Goal: Information Seeking & Learning: Learn about a topic

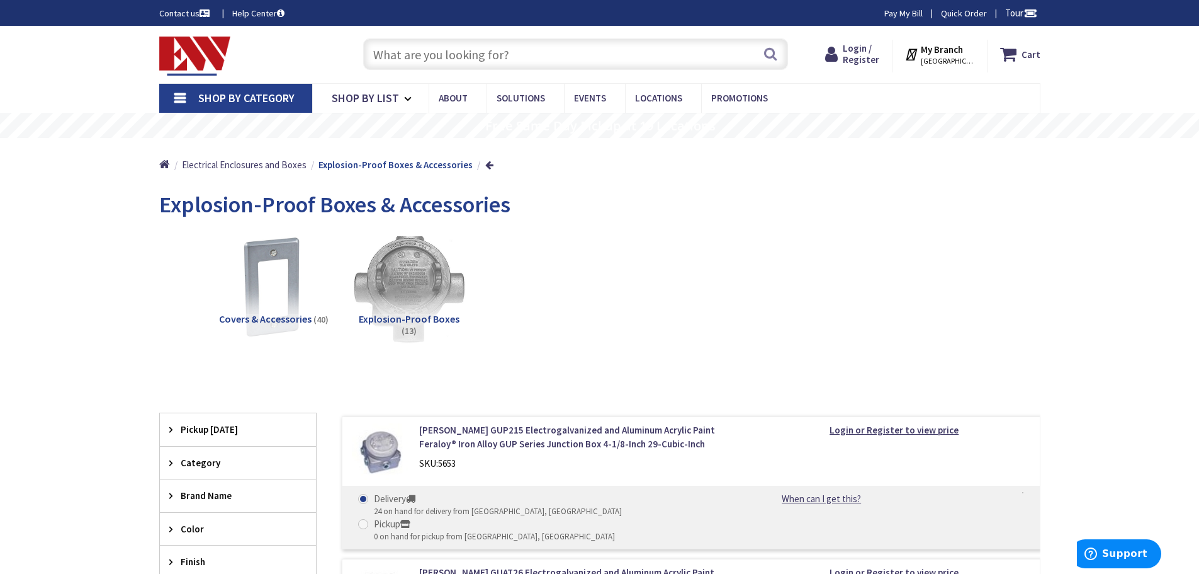
click at [419, 271] on img at bounding box center [409, 287] width 114 height 114
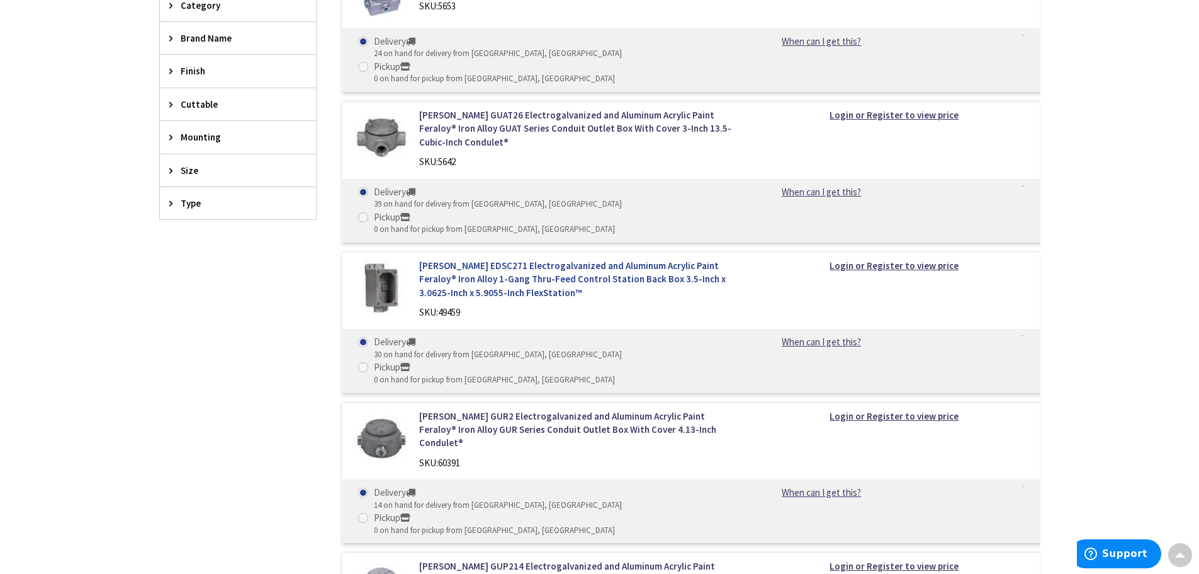
scroll to position [453, 0]
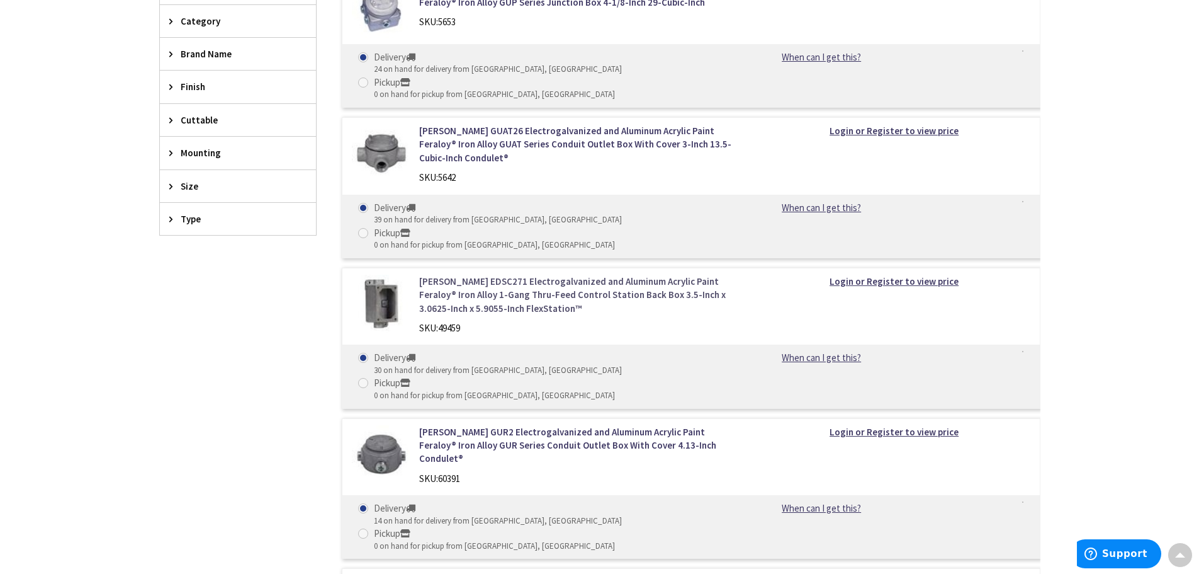
click at [523, 275] on link "Crouse-Hinds EDSC271 Electrogalvanized and Aluminum Acrylic Paint Feraloy® Iron…" at bounding box center [579, 295] width 320 height 40
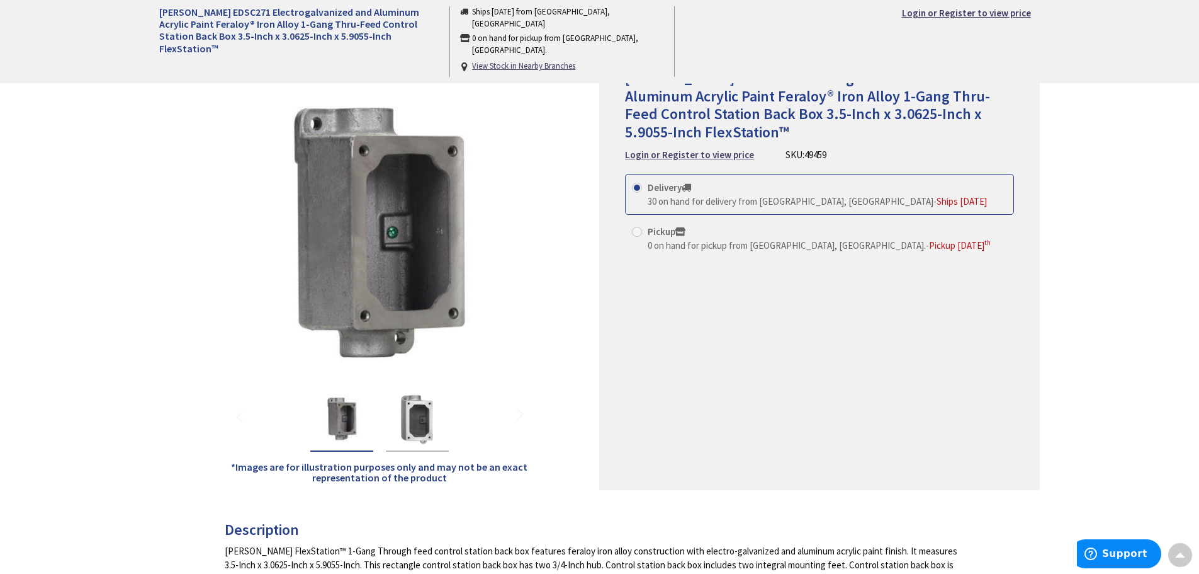
scroll to position [126, 0]
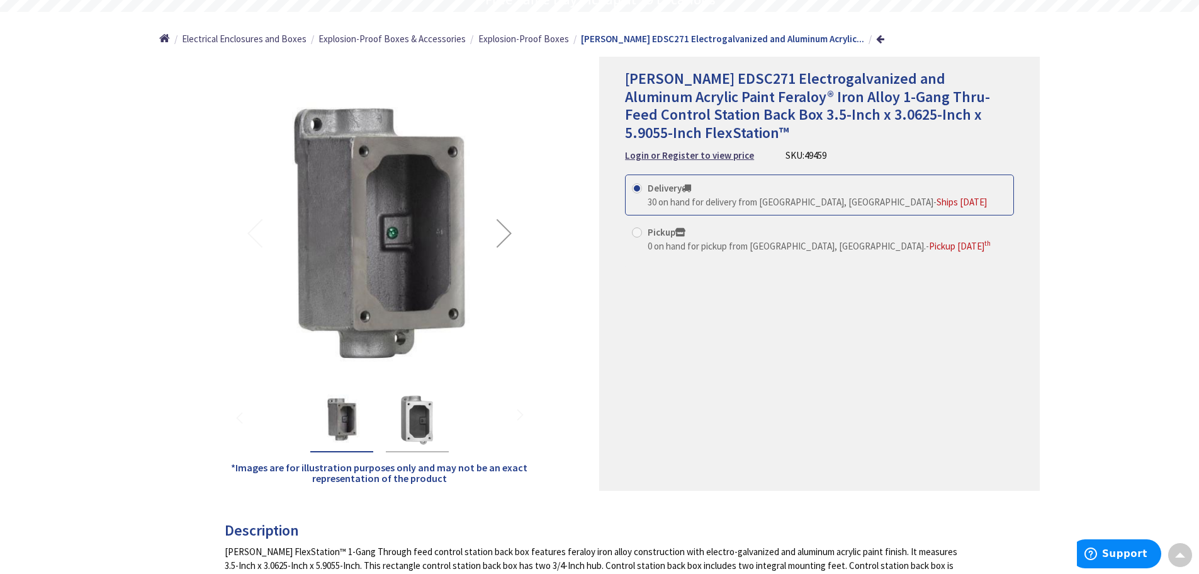
click at [505, 229] on div "Next" at bounding box center [504, 233] width 50 height 50
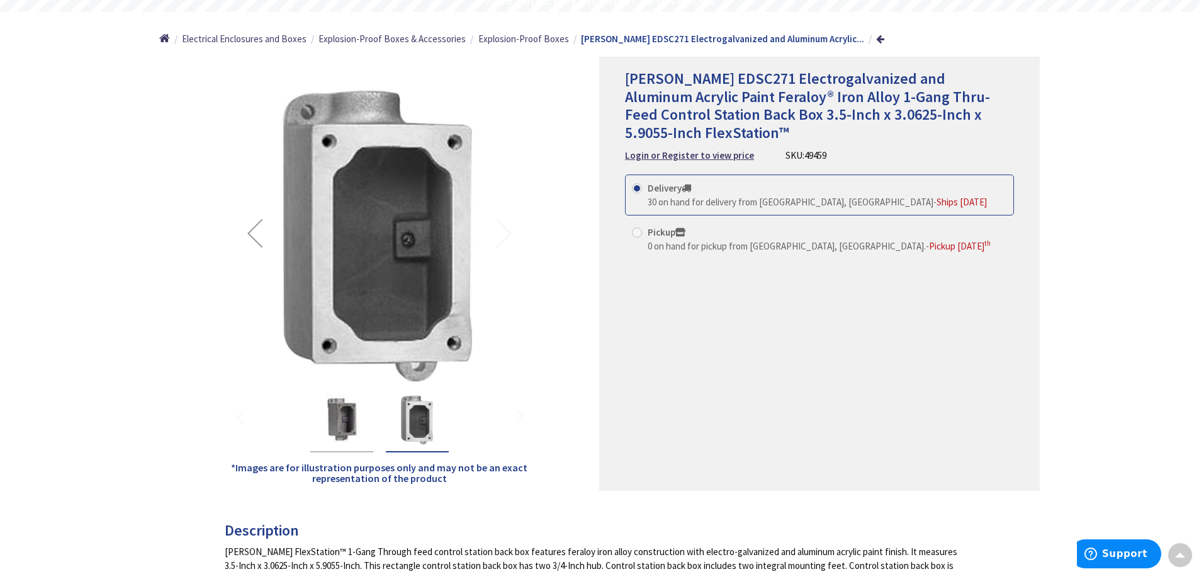
click at [256, 231] on div "Previous" at bounding box center [255, 233] width 50 height 50
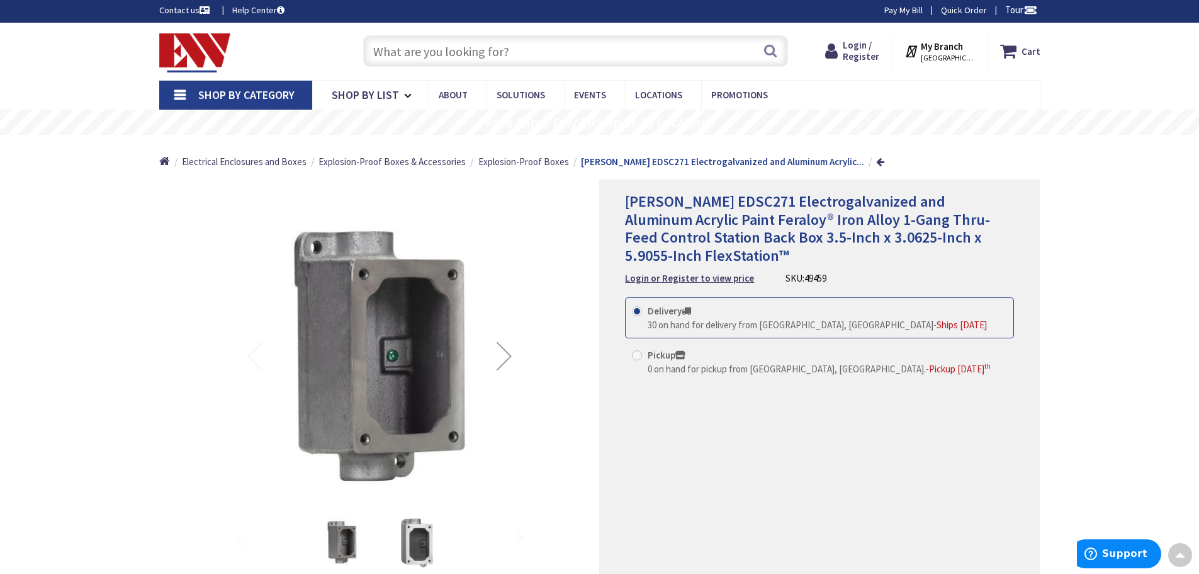
scroll to position [0, 0]
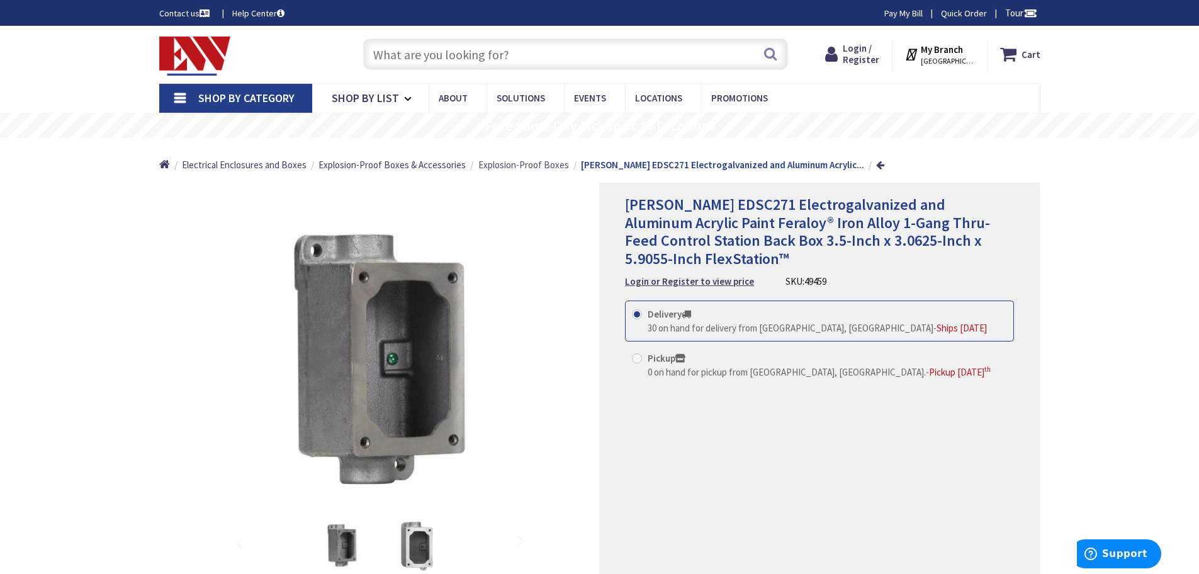
click at [541, 164] on span "Explosion-Proof Boxes" at bounding box center [524, 165] width 91 height 12
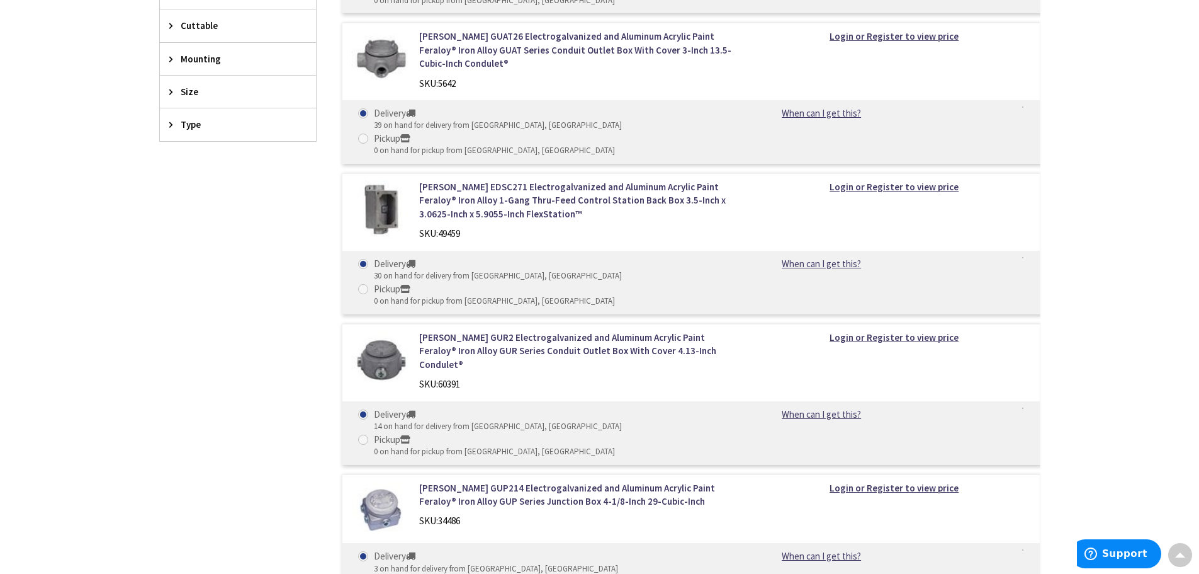
scroll to position [378, 0]
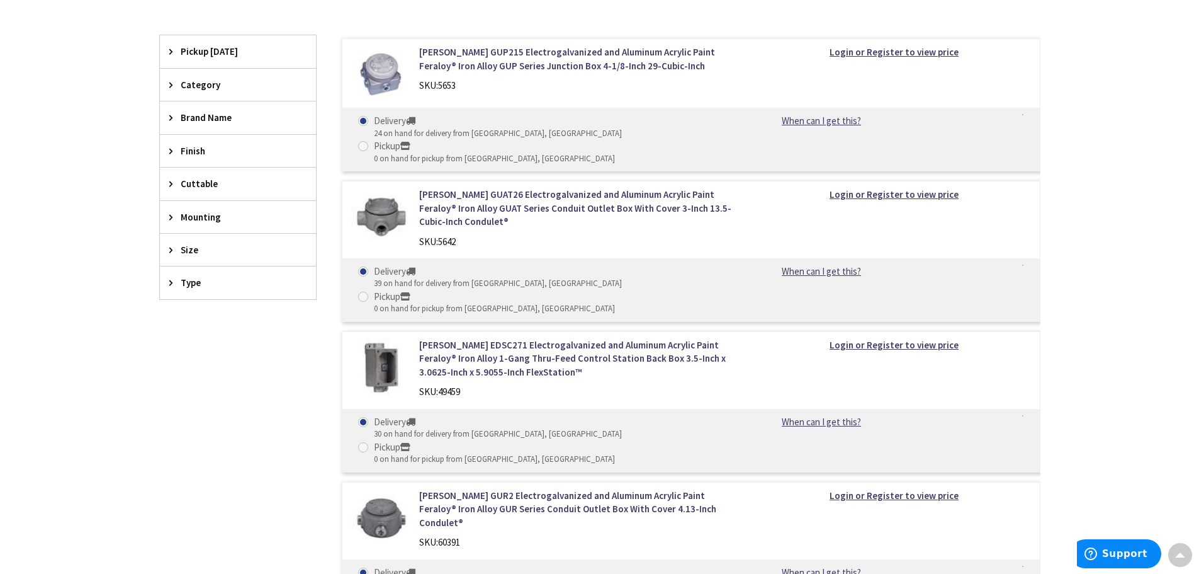
click at [171, 242] on div "Size" at bounding box center [238, 250] width 156 height 32
click at [171, 242] on div "Size" at bounding box center [238, 250] width 156 height 33
click at [171, 242] on div "Size" at bounding box center [238, 250] width 156 height 32
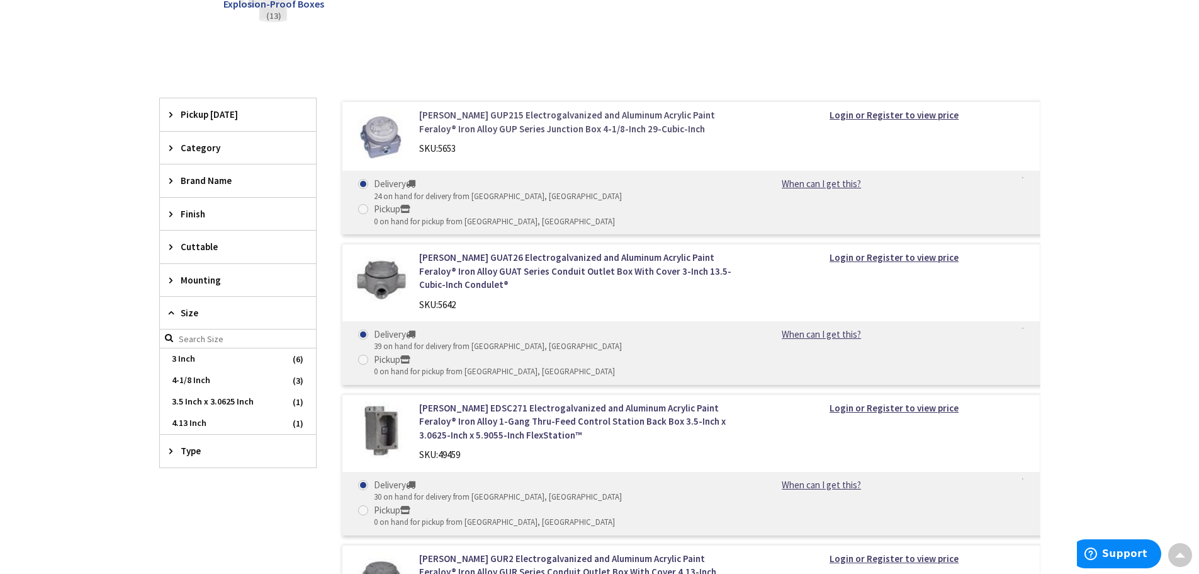
click at [553, 123] on link "[PERSON_NAME] GUP215 Electrogalvanized and Aluminum Acrylic Paint Feraloy® Iron…" at bounding box center [579, 121] width 320 height 27
